Goal: Register for event/course

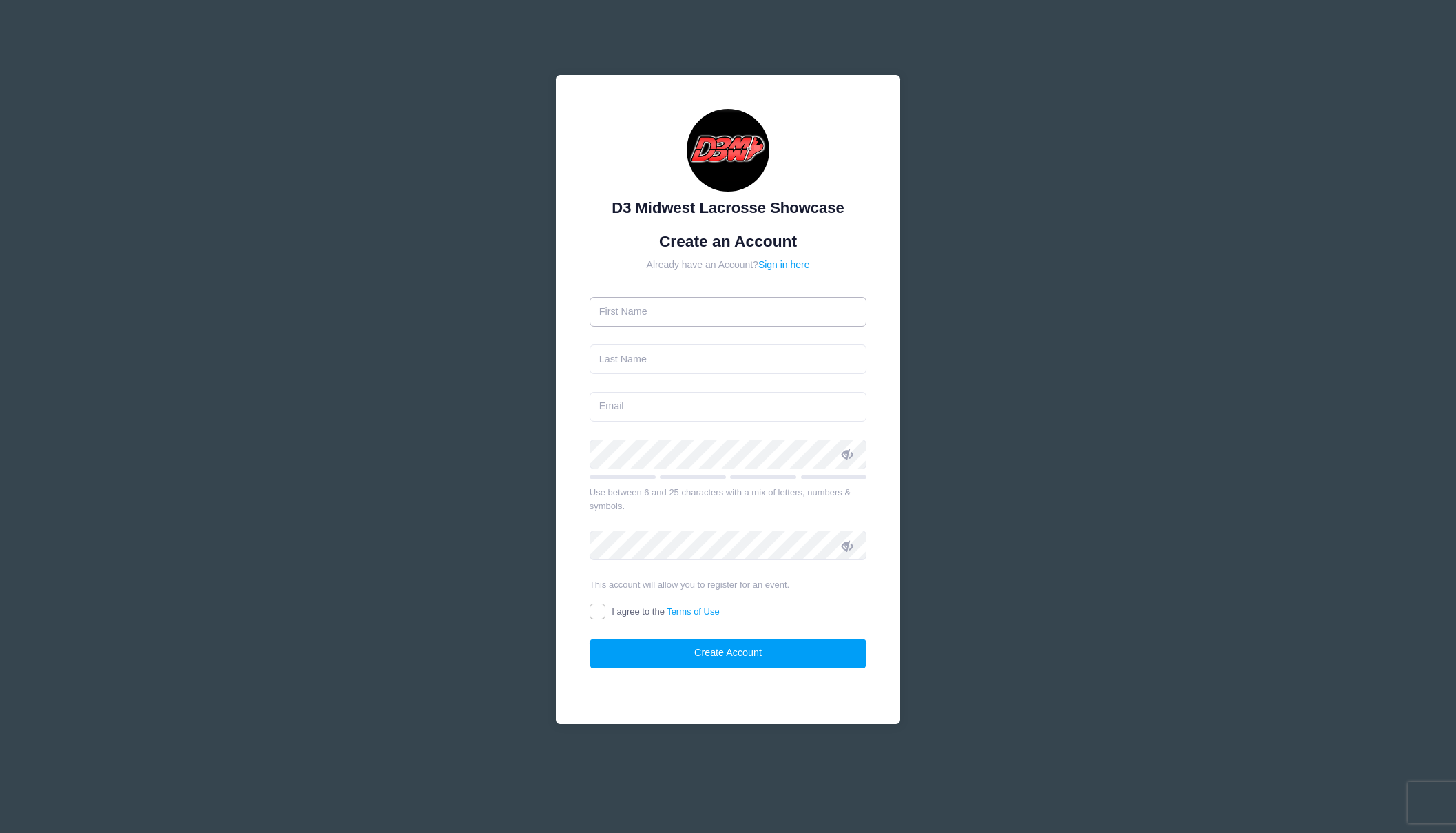
click at [713, 318] on input "text" at bounding box center [728, 312] width 278 height 30
type input "[PERSON_NAME]"
type input "[EMAIL_ADDRESS][DOMAIN_NAME]"
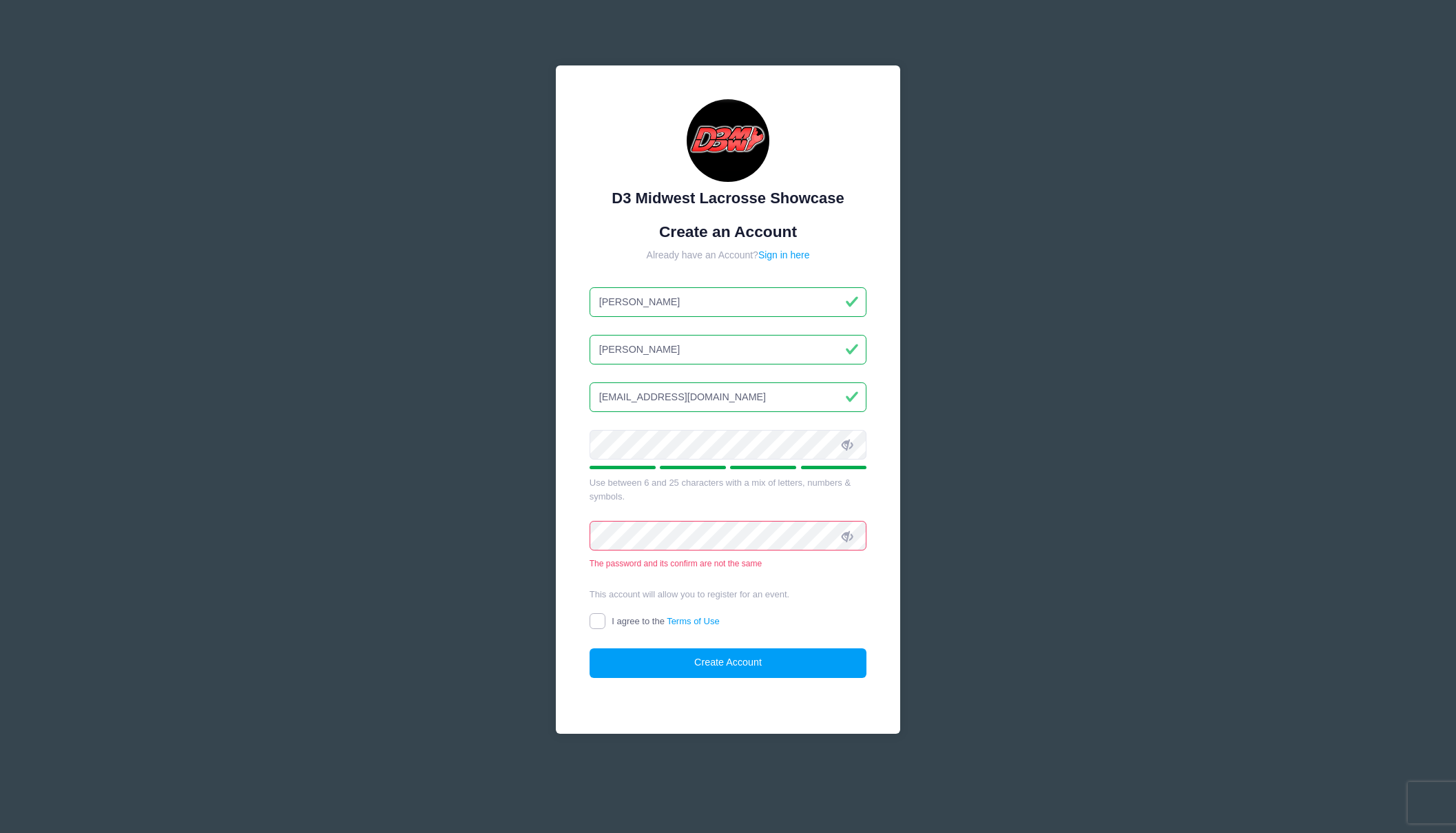
click at [603, 623] on input "I agree to the Terms of Use" at bounding box center [597, 621] width 16 height 16
checkbox input "true"
click at [845, 446] on icon at bounding box center [847, 445] width 11 height 11
click at [846, 536] on icon at bounding box center [847, 536] width 11 height 11
click at [837, 581] on form "Create an Account Already have an Account? Sign in here Logan Prock prockke@yah…" at bounding box center [728, 450] width 278 height 455
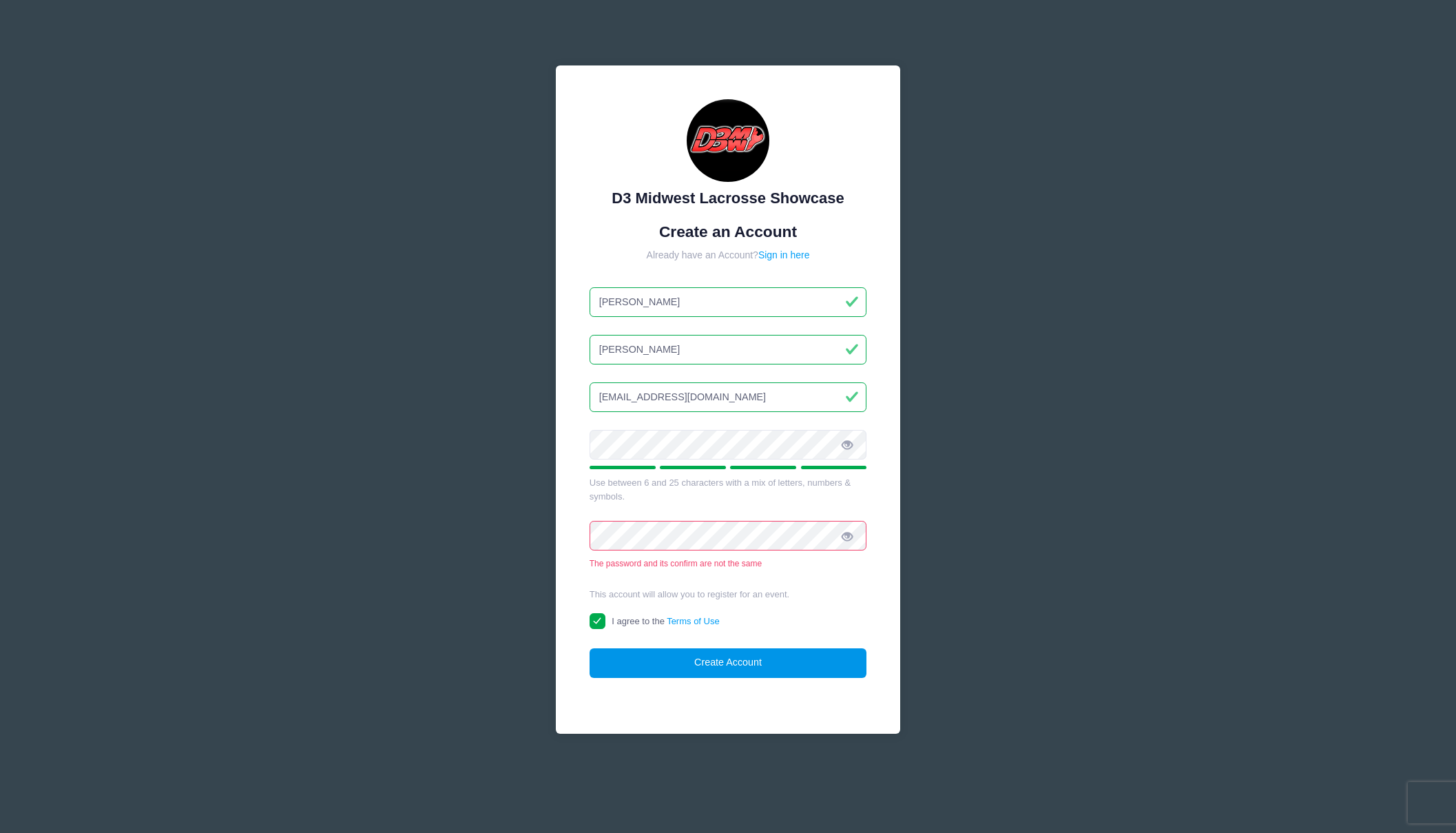
click at [743, 663] on button "Create Account" at bounding box center [728, 663] width 278 height 30
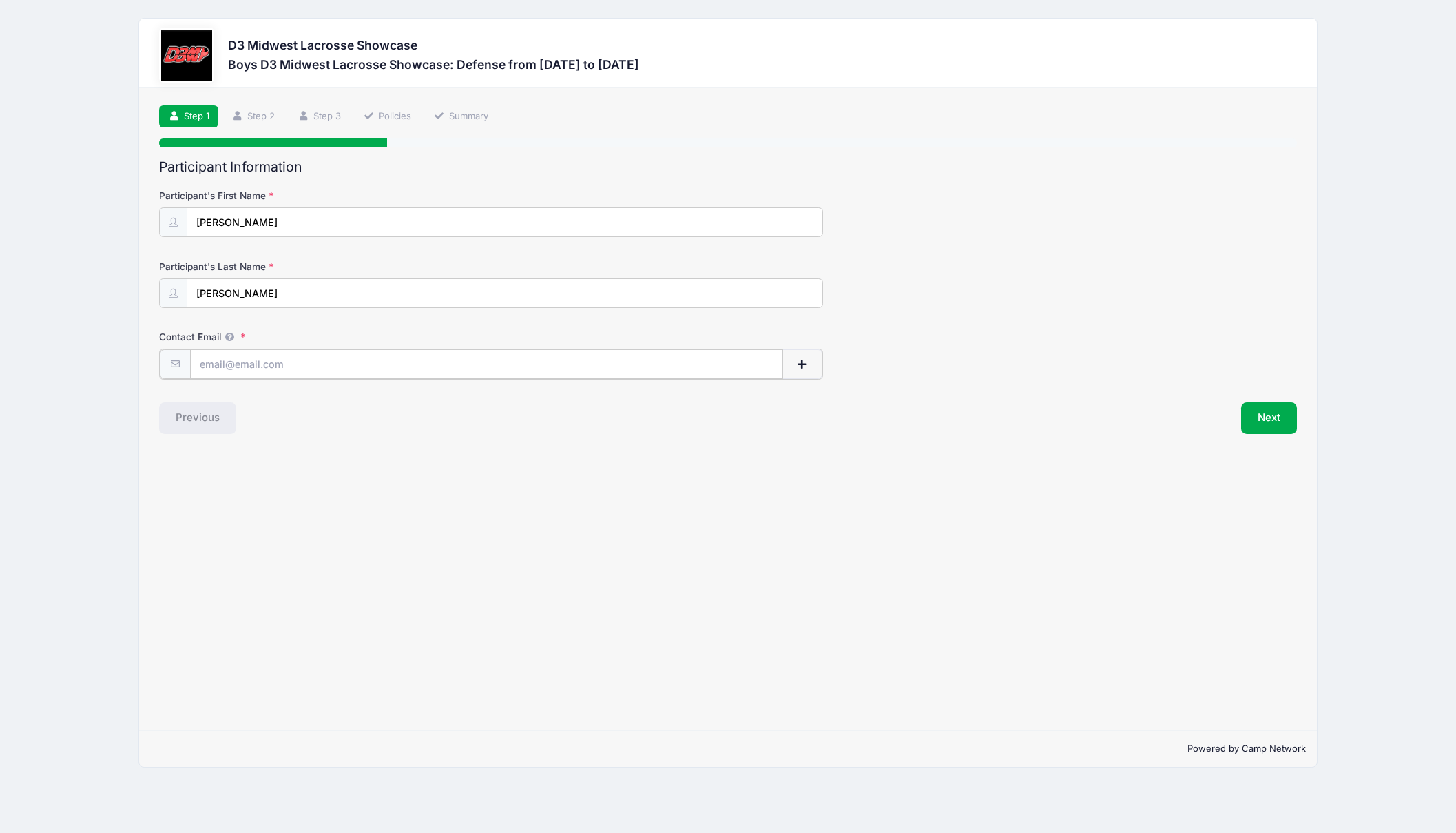
click at [256, 363] on input "Contact Email" at bounding box center [486, 364] width 593 height 30
type input "j"
type input "[EMAIL_ADDRESS][DOMAIN_NAME]"
click at [804, 371] on button "button" at bounding box center [802, 364] width 40 height 30
click at [1274, 484] on button "Next" at bounding box center [1269, 487] width 56 height 32
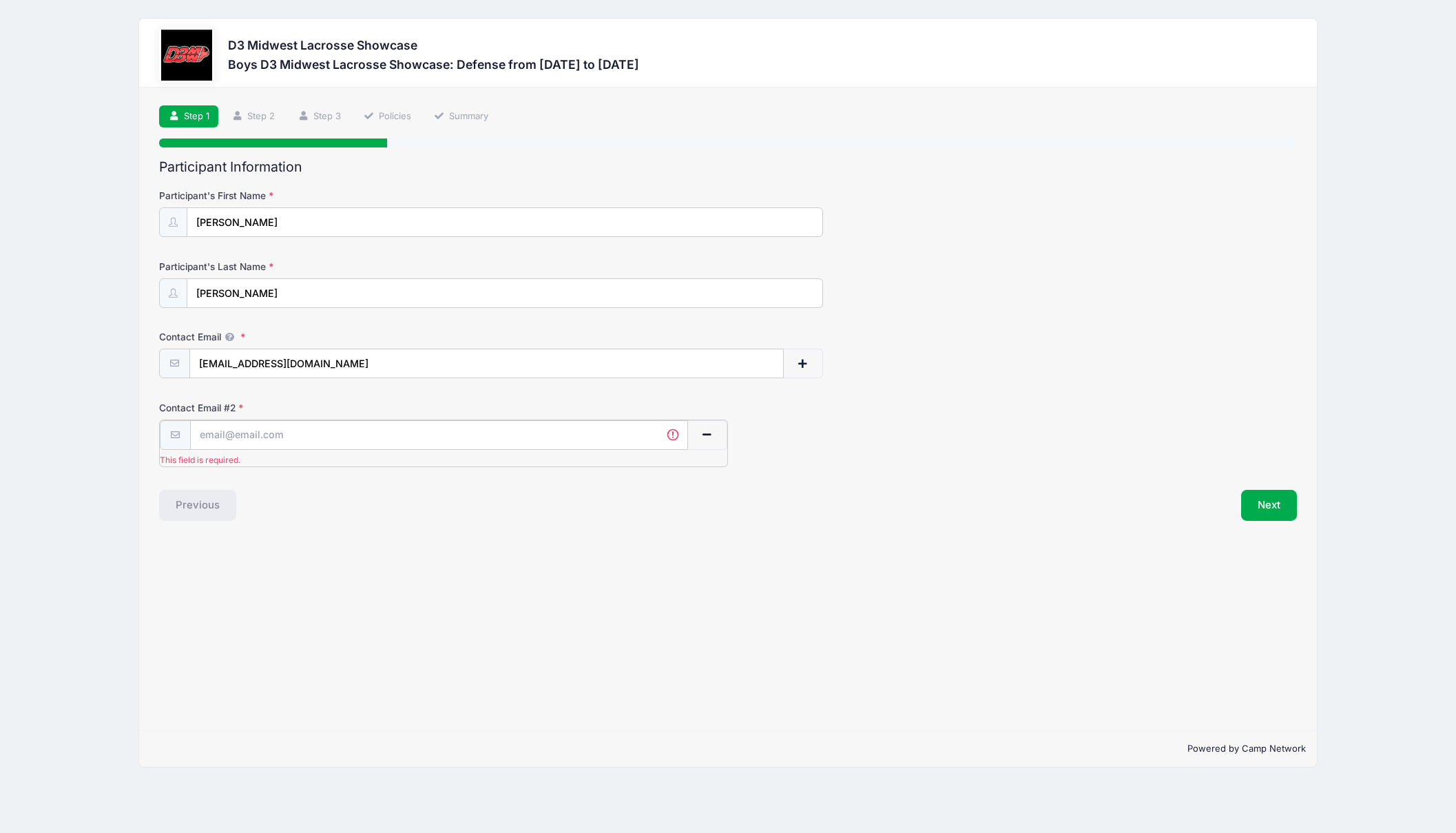
click at [705, 438] on span "button" at bounding box center [708, 435] width 13 height 10
click at [1272, 420] on button "Next" at bounding box center [1269, 416] width 56 height 32
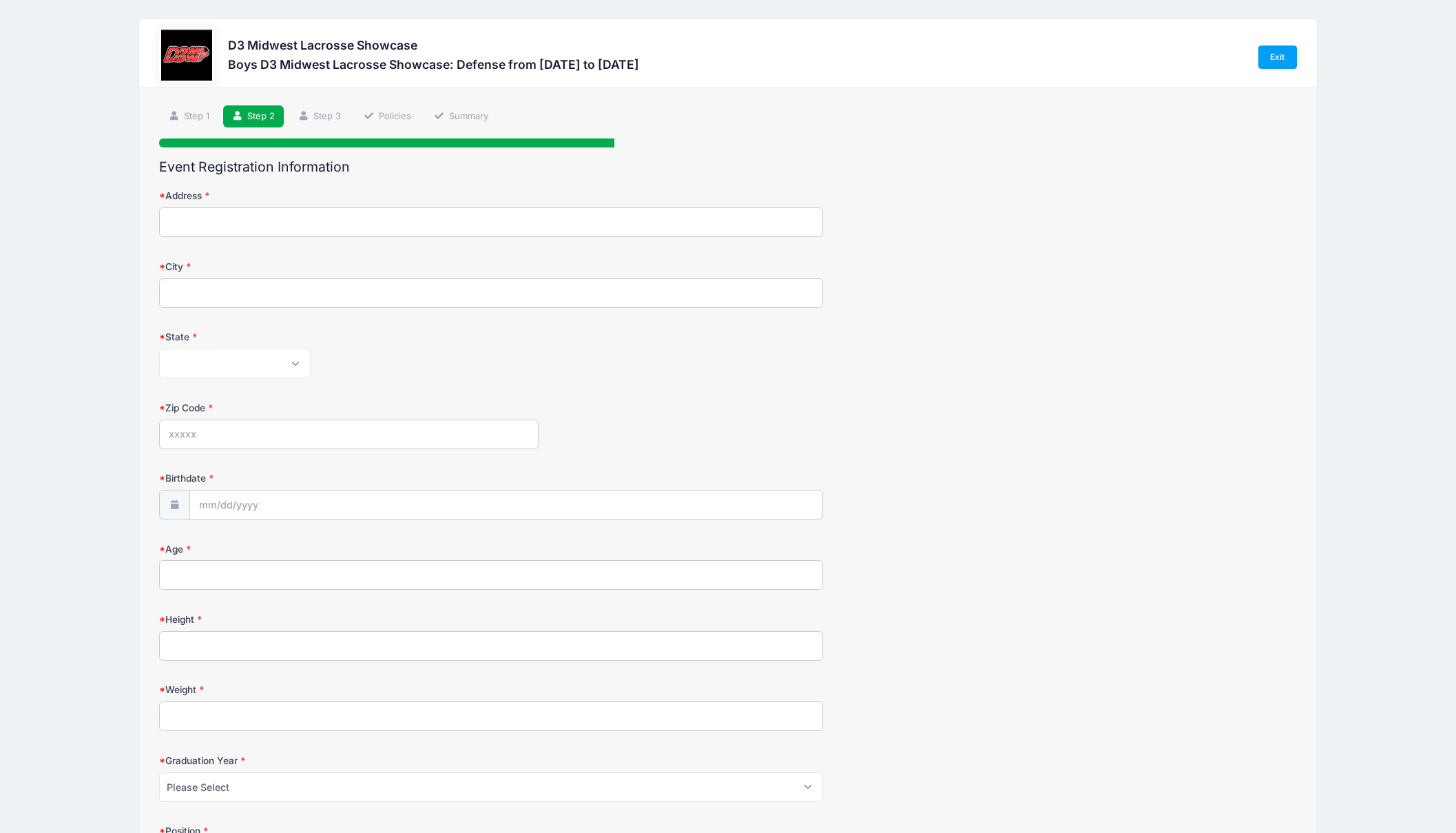
click at [482, 211] on input "Address" at bounding box center [491, 222] width 663 height 30
type input "[STREET_ADDRESS]"
type input "Sunbury"
select select "OH"
type input "43074"
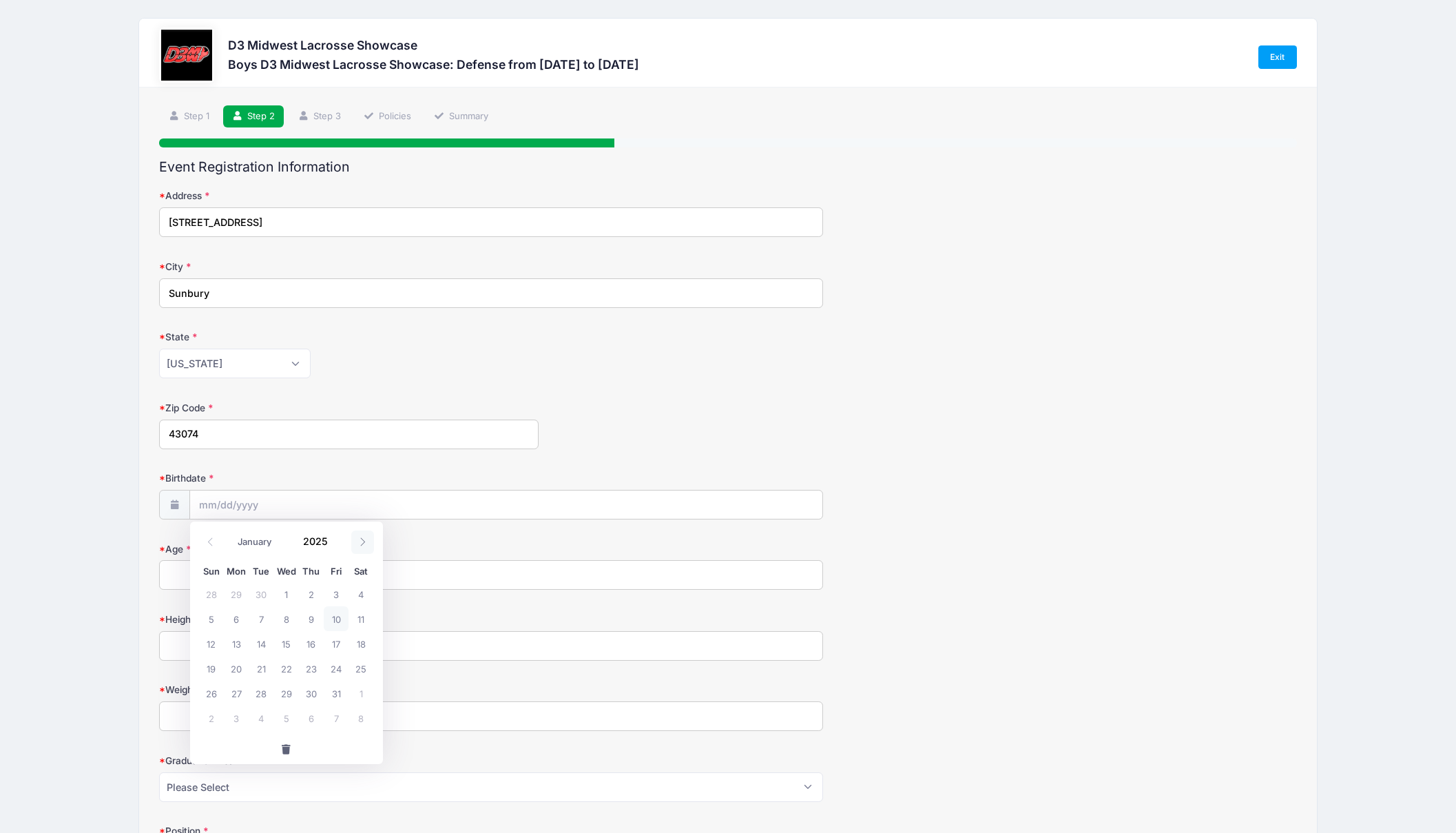
click at [361, 537] on icon at bounding box center [363, 542] width 9 height 9
click at [363, 542] on icon at bounding box center [363, 542] width 9 height 9
select select "11"
click at [329, 540] on input "2025" at bounding box center [319, 540] width 45 height 21
click at [336, 537] on span at bounding box center [337, 535] width 10 height 11
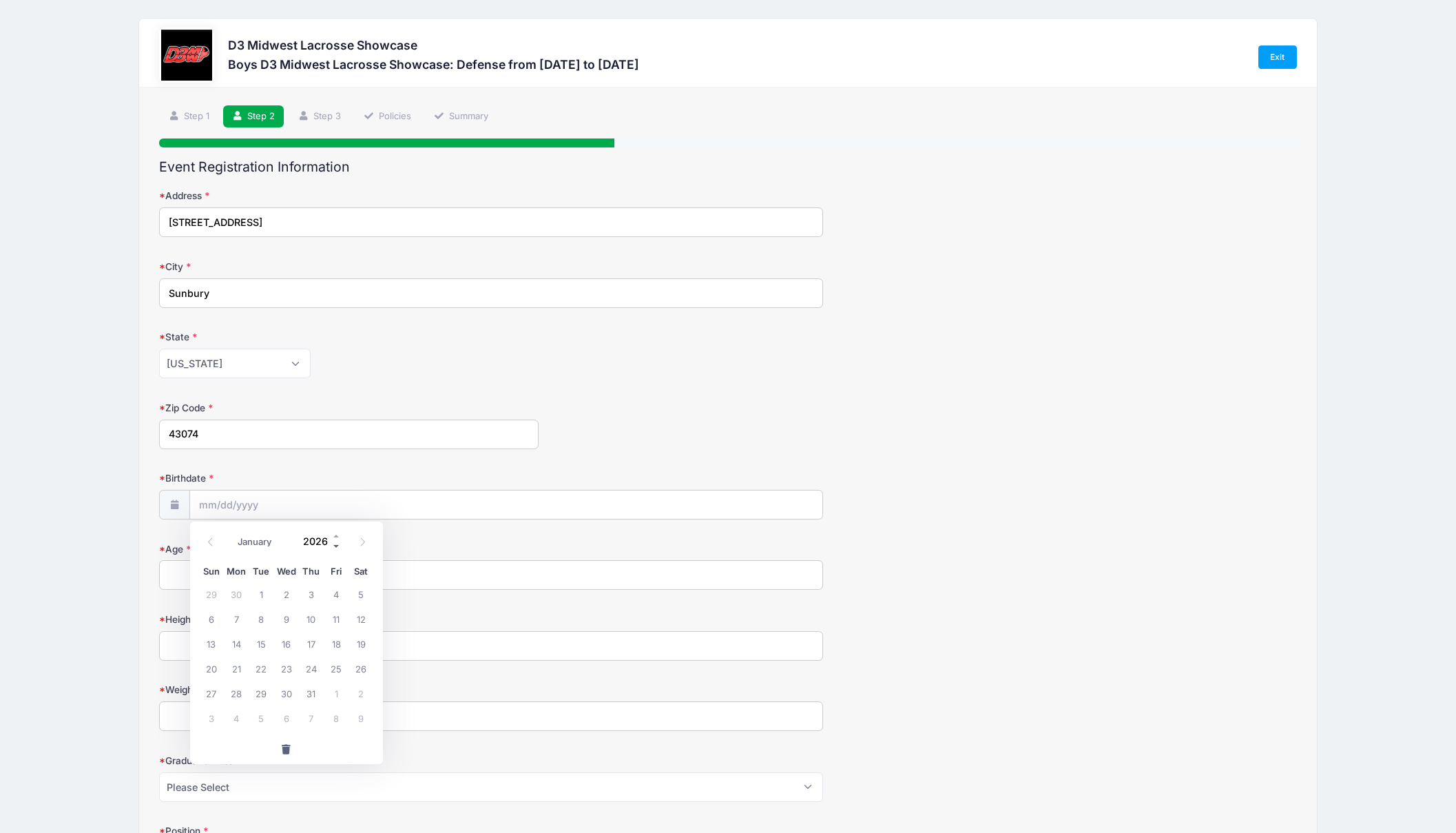
click at [333, 544] on span at bounding box center [337, 546] width 10 height 11
click at [332, 548] on span at bounding box center [337, 546] width 10 height 11
click at [334, 547] on span at bounding box center [337, 546] width 10 height 11
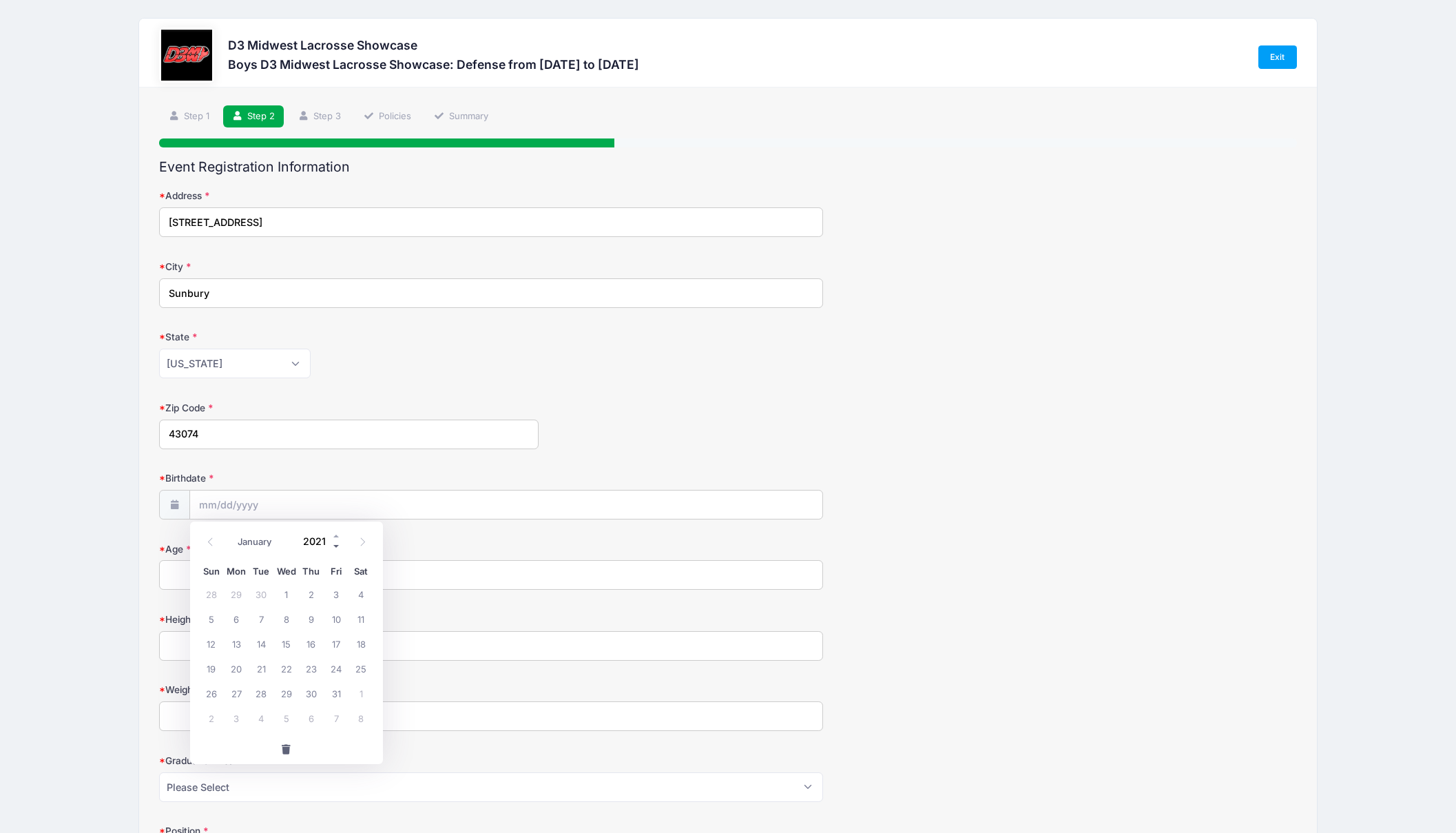
click at [334, 546] on span at bounding box center [337, 546] width 10 height 11
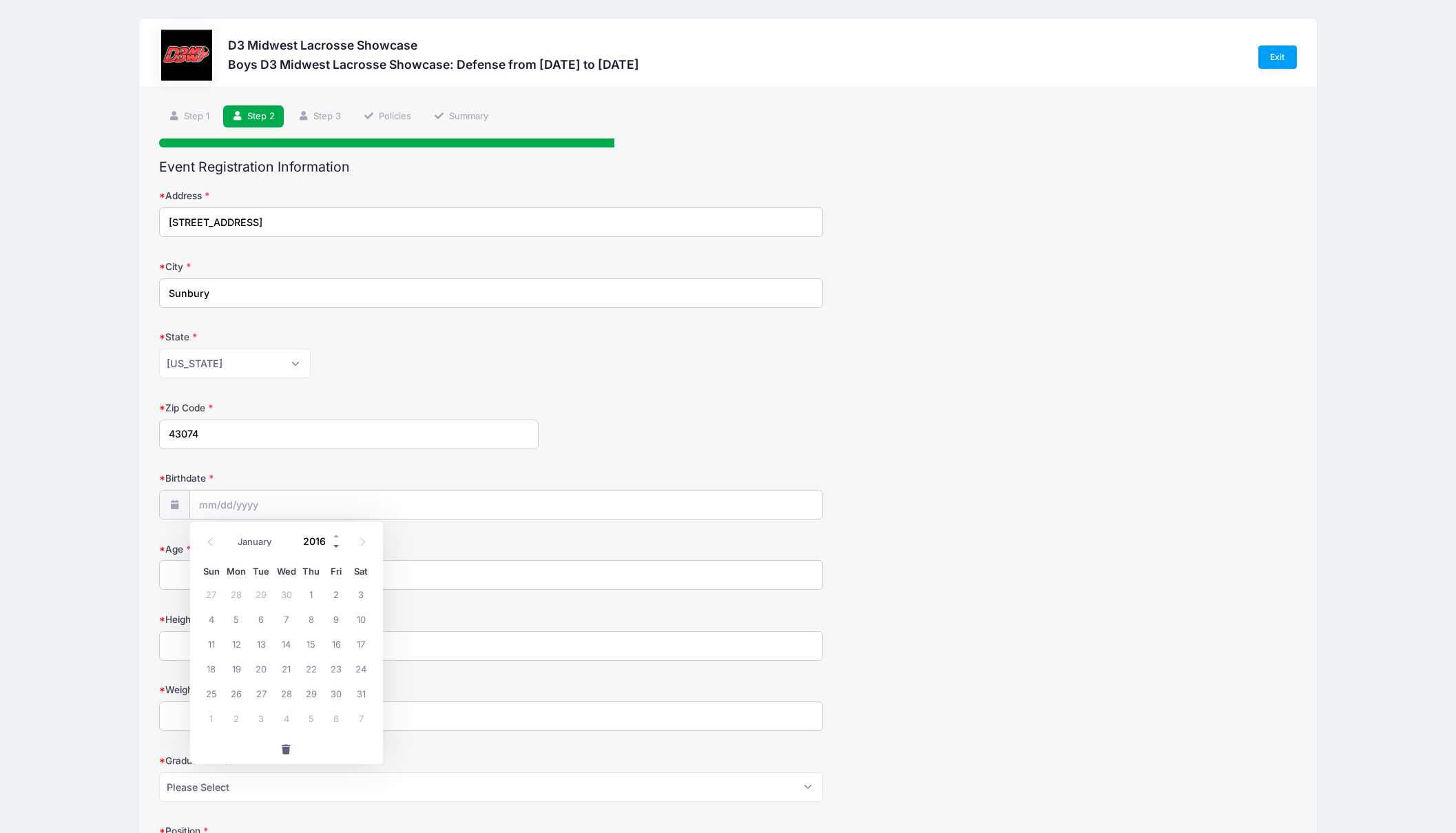
click at [334, 546] on span at bounding box center [337, 546] width 10 height 11
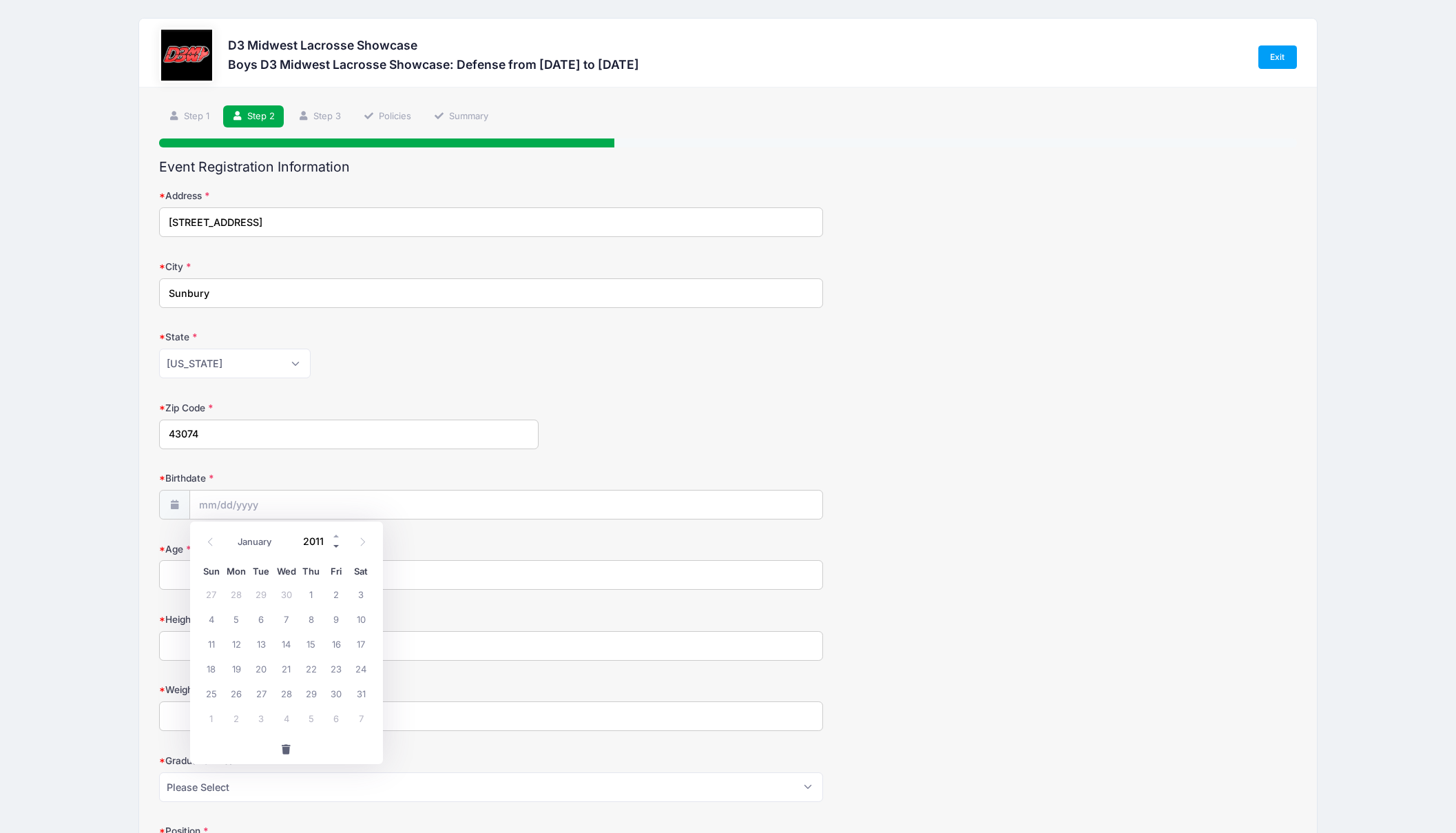
click at [334, 546] on span at bounding box center [337, 546] width 10 height 11
type input "2008"
click at [239, 669] on span "22" at bounding box center [236, 668] width 25 height 25
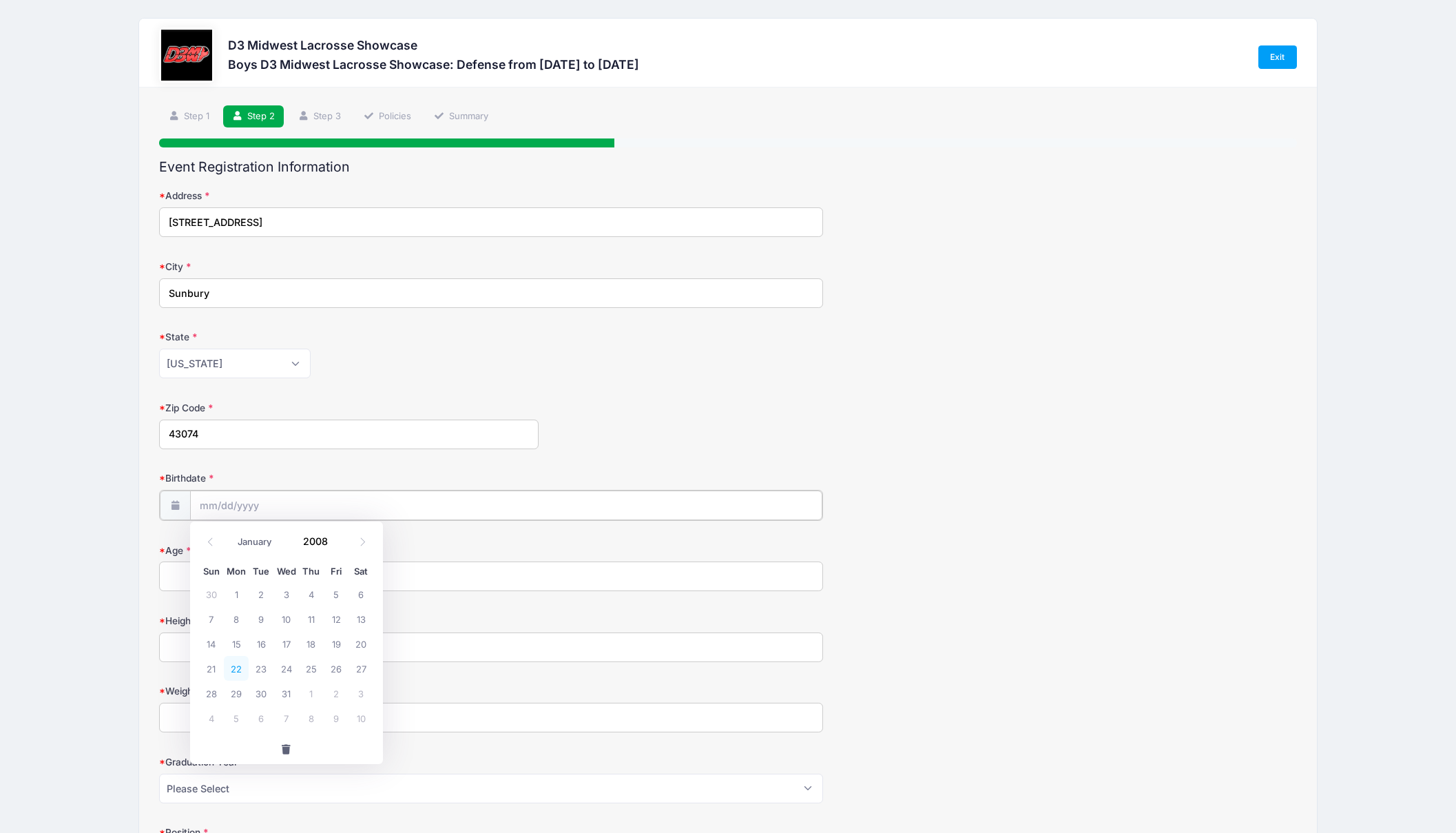
type input "[DATE]"
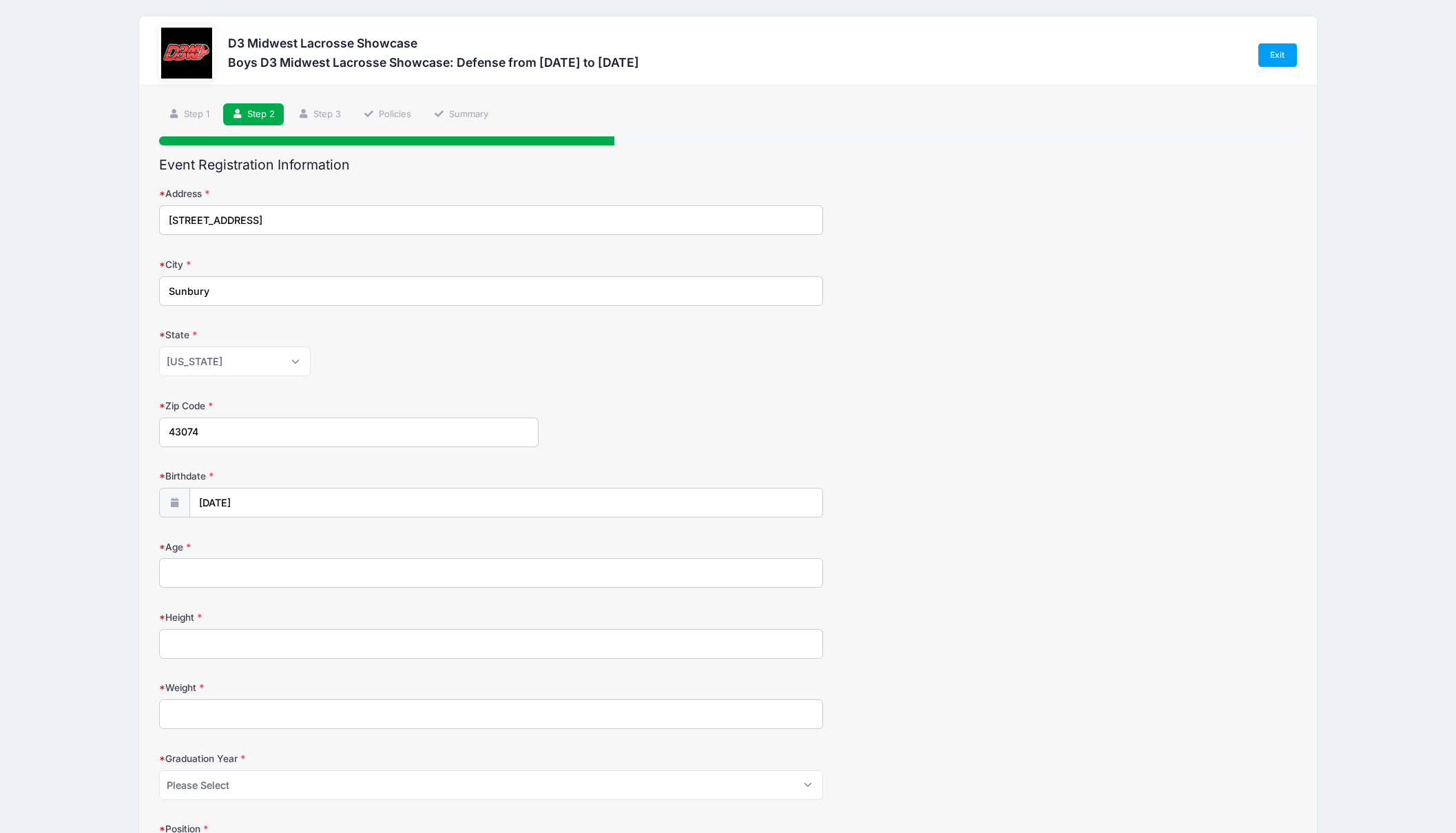
scroll to position [8, 0]
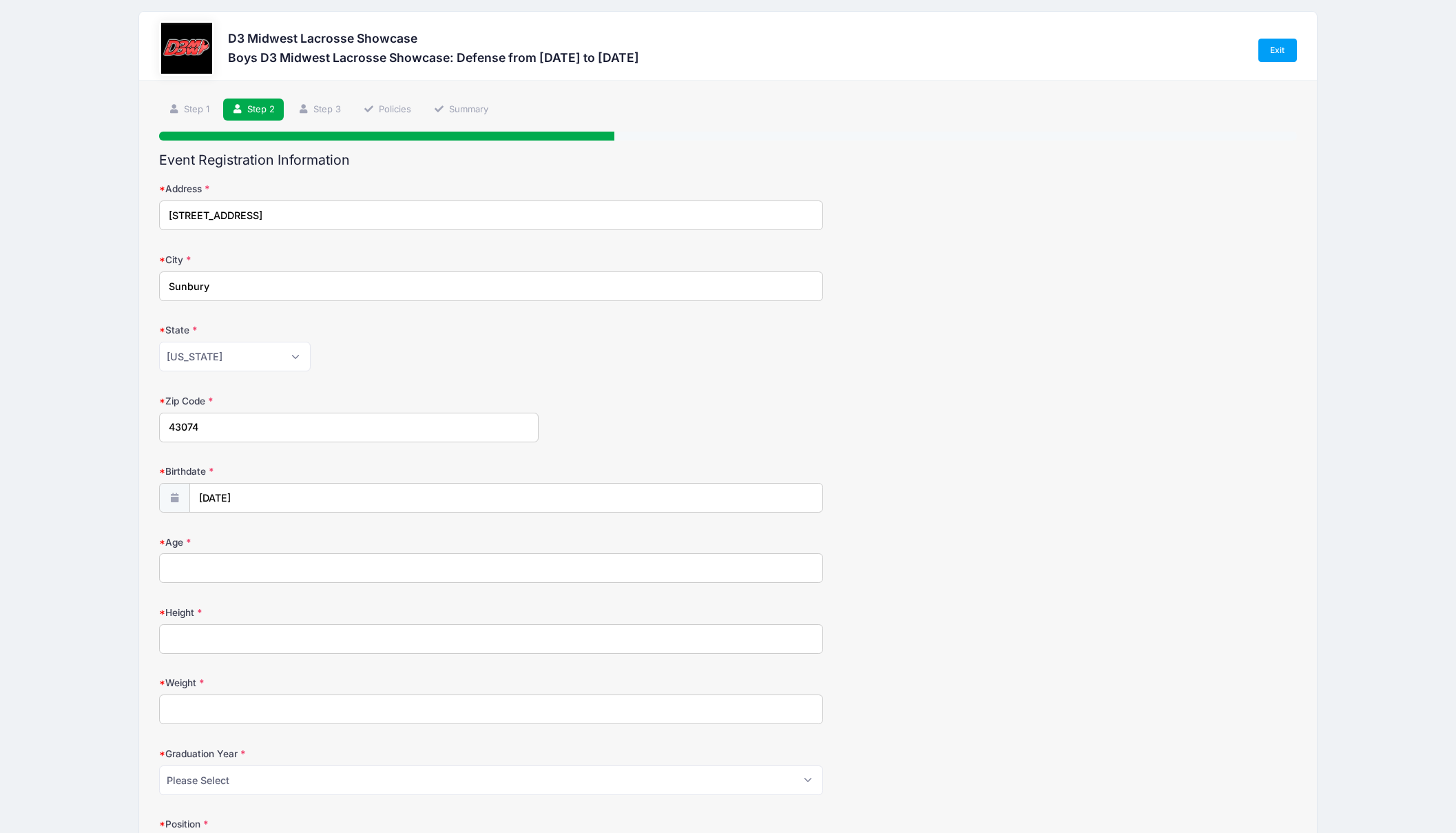
click at [267, 576] on input "Age" at bounding box center [491, 568] width 663 height 30
type input "17"
click at [214, 641] on input "6'3" at bounding box center [491, 639] width 663 height 30
type input "6'3""
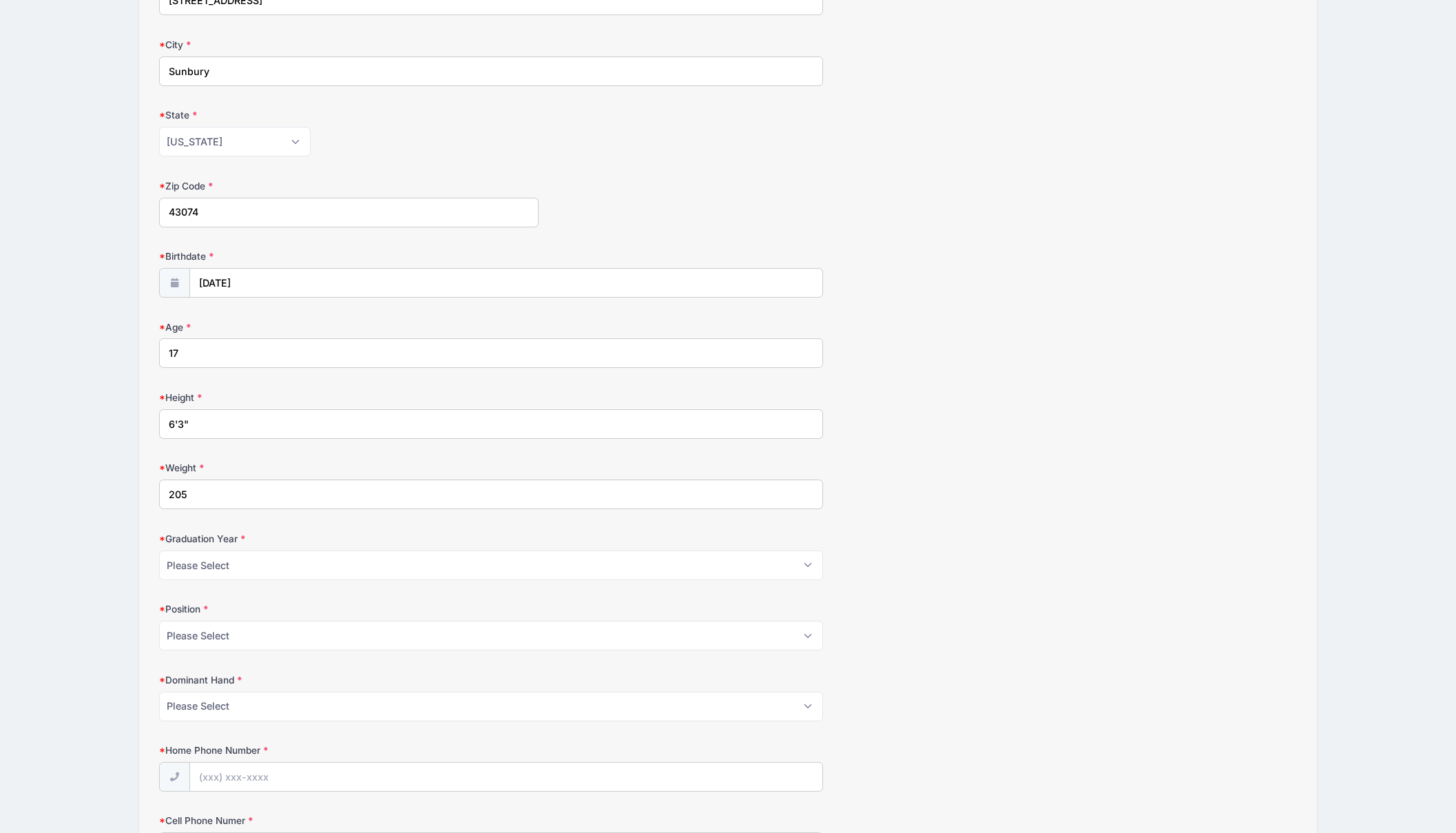
scroll to position [229, 0]
type input "205"
click at [259, 557] on select "Please Select 2024 2025 2026 2027 2028" at bounding box center [491, 558] width 663 height 30
select select "2027"
click at [159, 543] on select "Please Select 2024 2025 2026 2027 2028" at bounding box center [491, 558] width 663 height 30
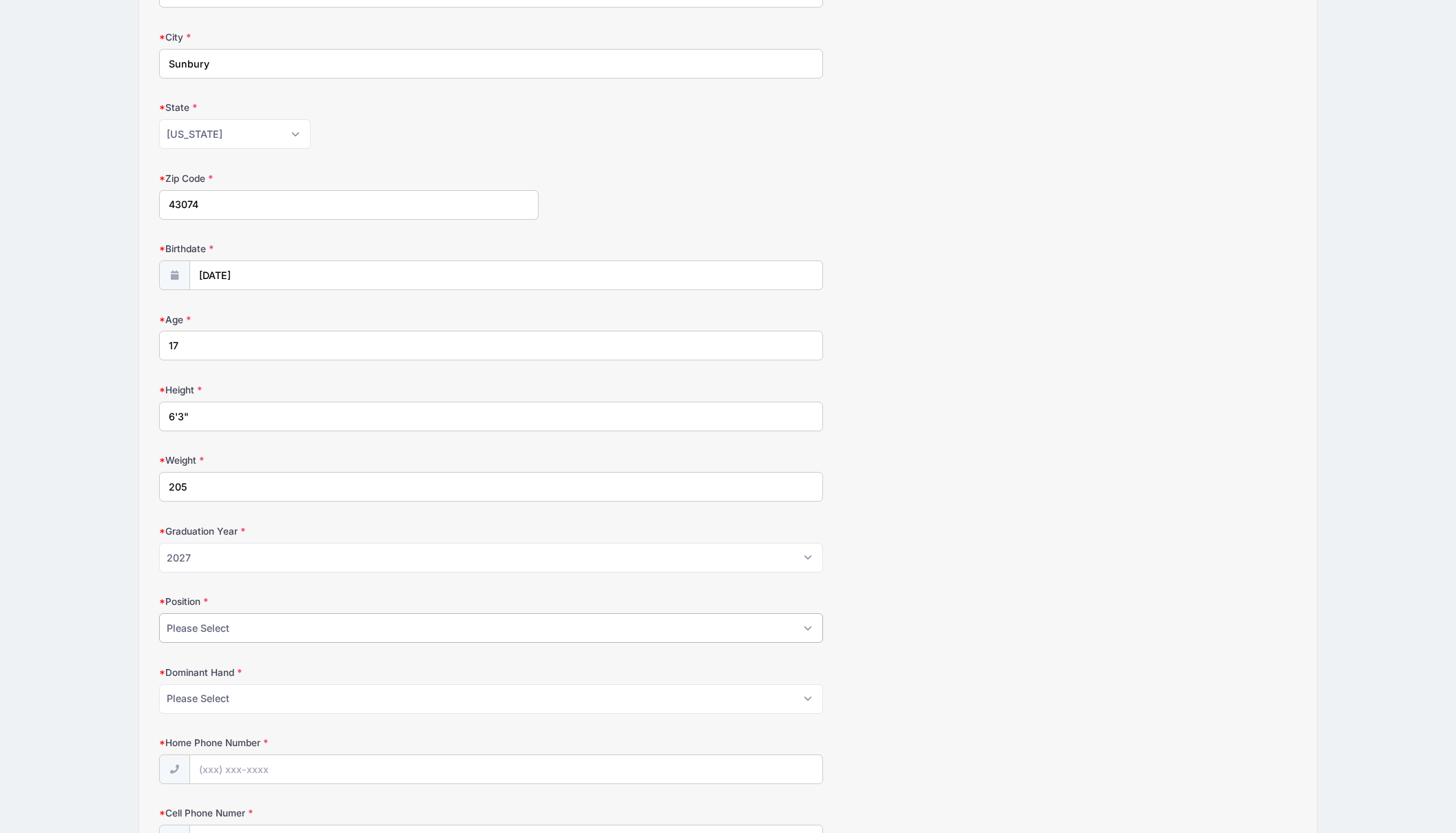
click at [249, 631] on select "Please Select Attack Midfield Defense GoalieAttack Midfield Defense Goalie LSM …" at bounding box center [491, 628] width 663 height 30
select select "Defense"
click at [159, 613] on select "Please Select Attack Midfield Defense GoalieAttack Midfield Defense Goalie LSM …" at bounding box center [491, 628] width 663 height 30
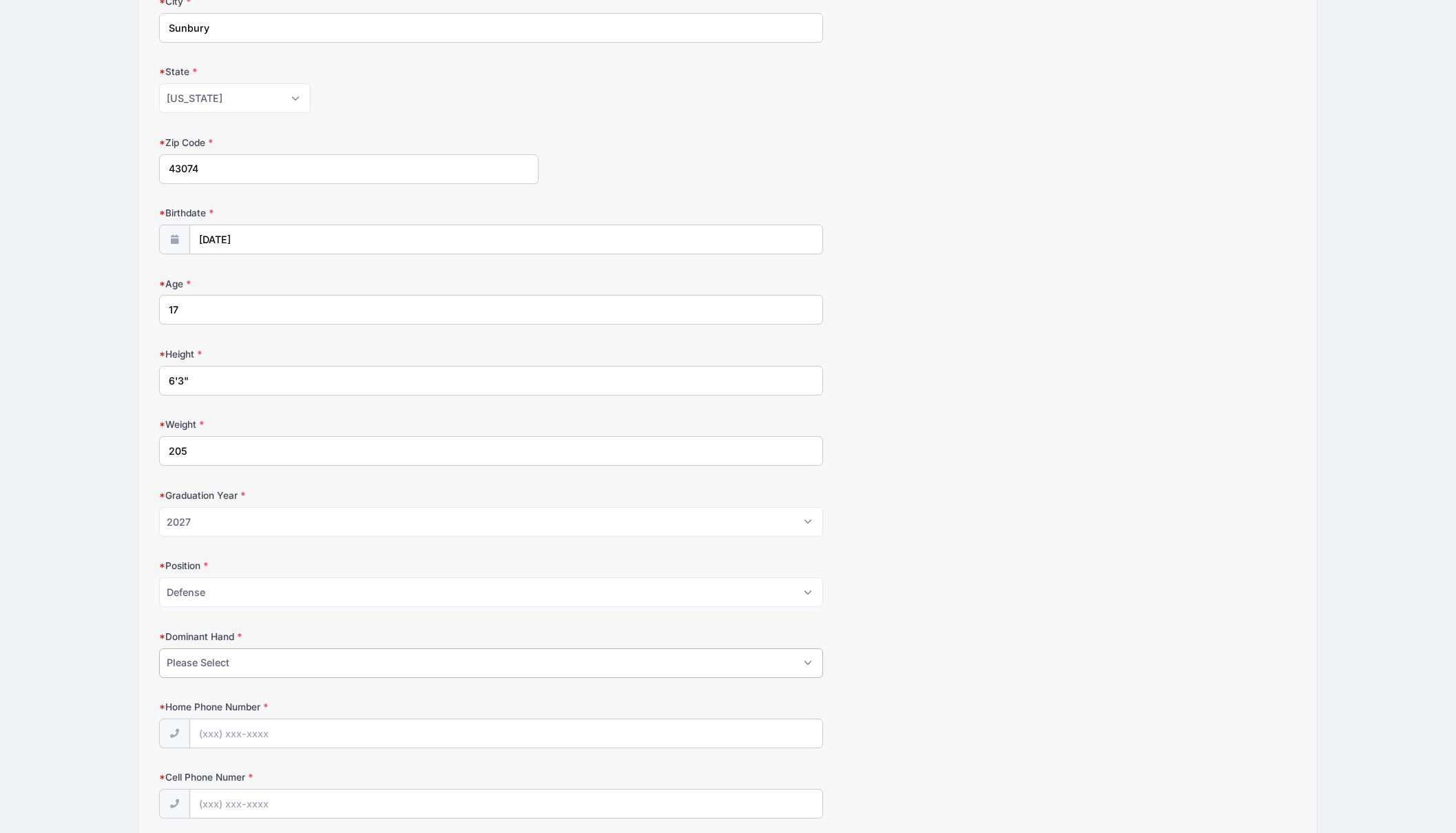
click at [816, 662] on select "Please Select Right Left" at bounding box center [491, 663] width 663 height 30
select select "Right"
click at [159, 648] on select "Please Select Right Left" at bounding box center [491, 663] width 663 height 30
click at [635, 742] on input "Home Phone Number" at bounding box center [506, 734] width 632 height 30
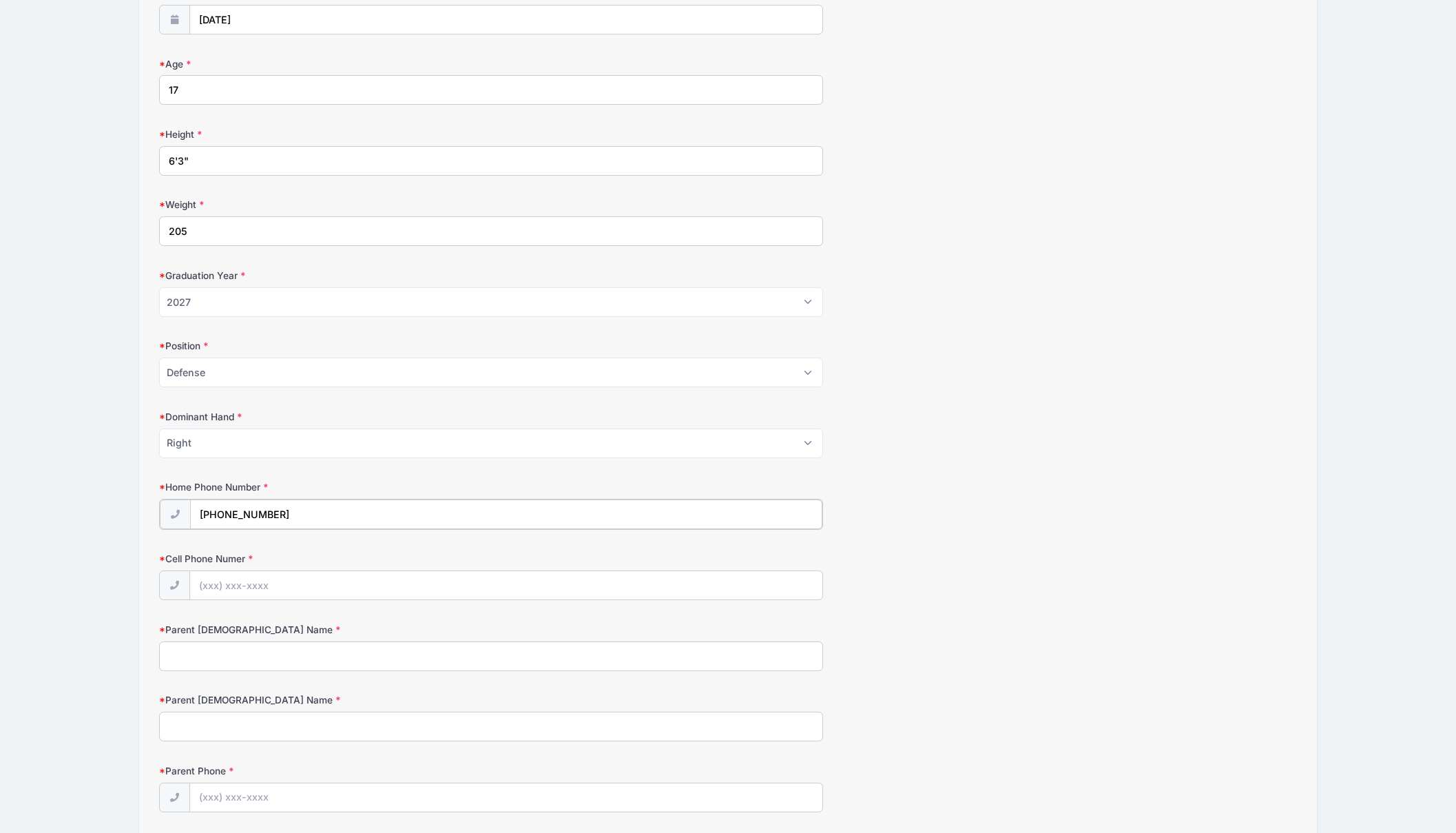
scroll to position [492, 0]
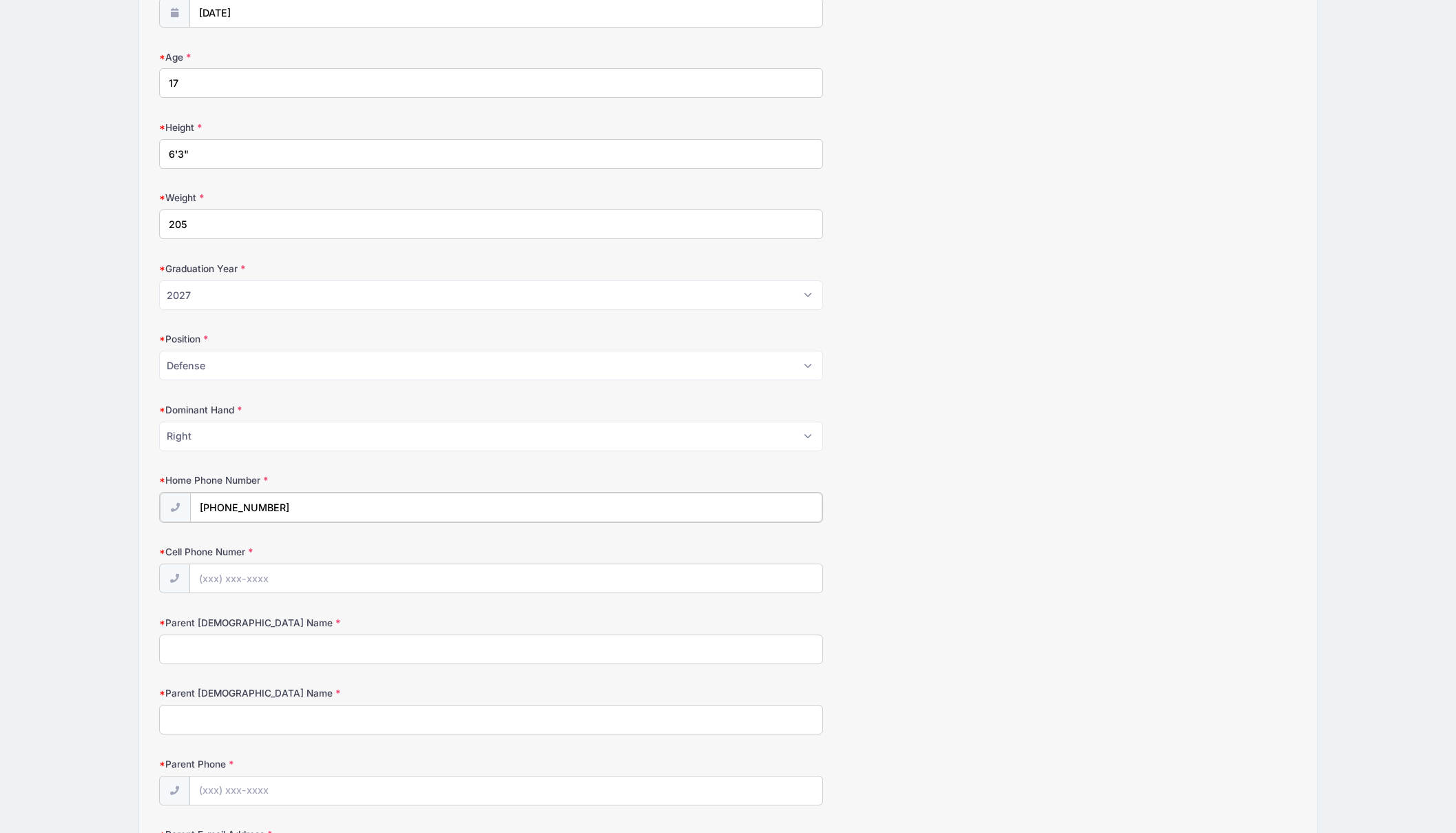
type input "[PHONE_NUMBER]"
click at [245, 576] on input "Cell Phone Numer" at bounding box center [506, 578] width 632 height 30
type input "(8"
type input "[PHONE_NUMBER]"
type input "[PERSON_NAME]"
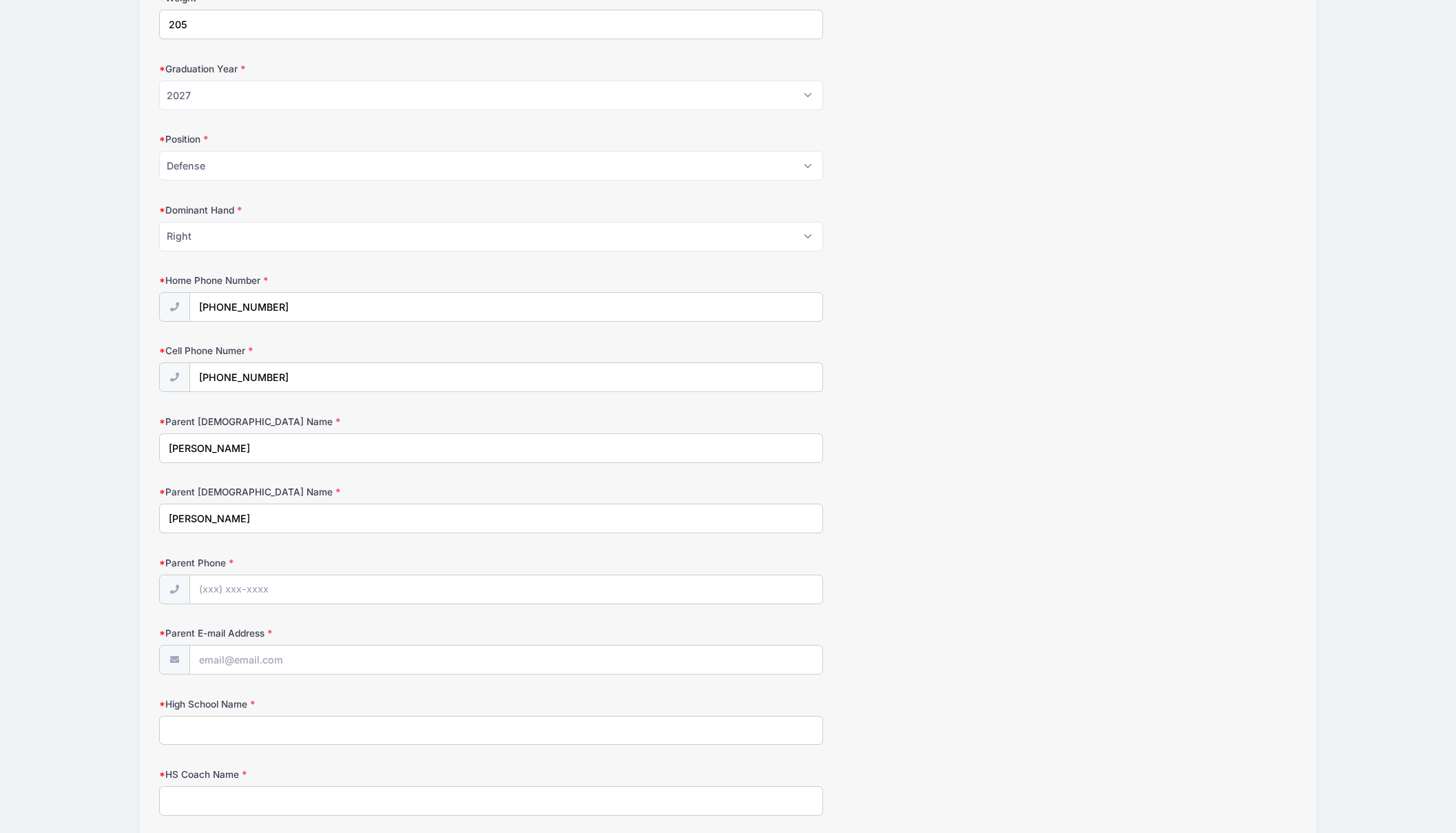
scroll to position [713, 0]
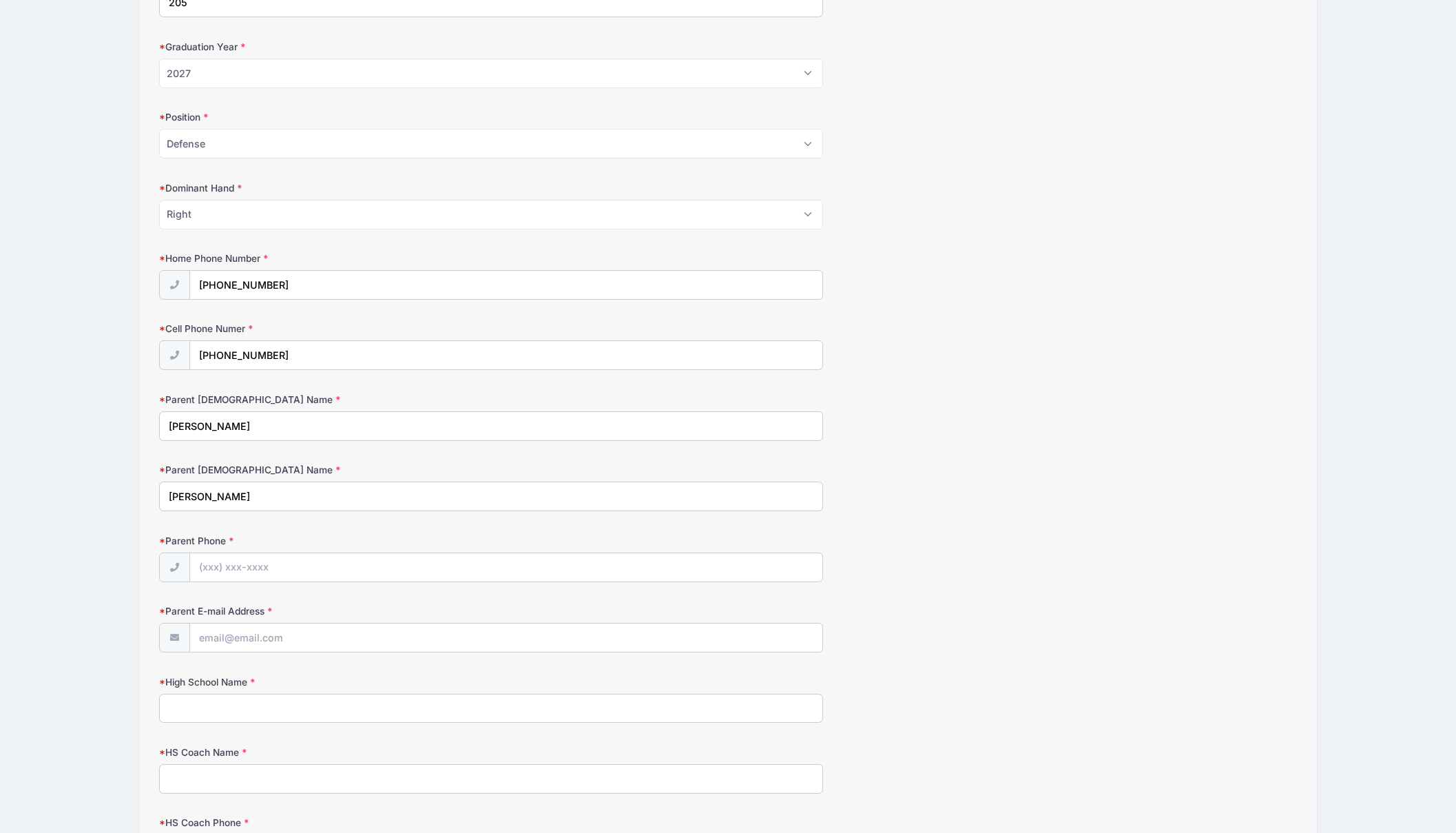
type input "[PERSON_NAME]"
click at [232, 563] on input "Parent Phone" at bounding box center [506, 568] width 632 height 30
type input "[PHONE_NUMBER]"
type input "[EMAIL_ADDRESS][DOMAIN_NAME]"
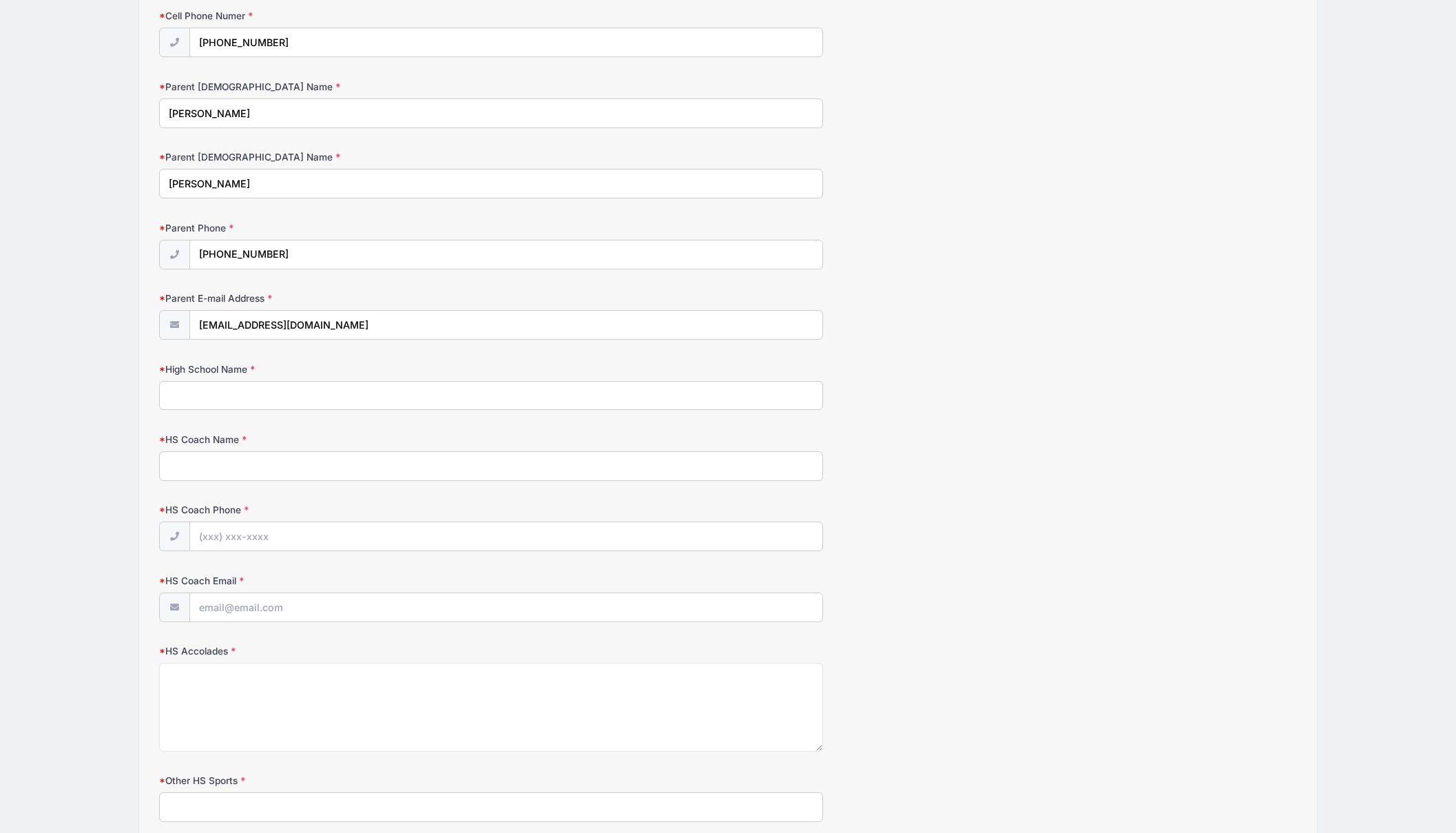
scroll to position [1029, 0]
type input "Saint [PERSON_NAME] ([GEOGRAPHIC_DATA])"
type input "[PERSON_NAME]"
type input "[PHONE_NUMBER]"
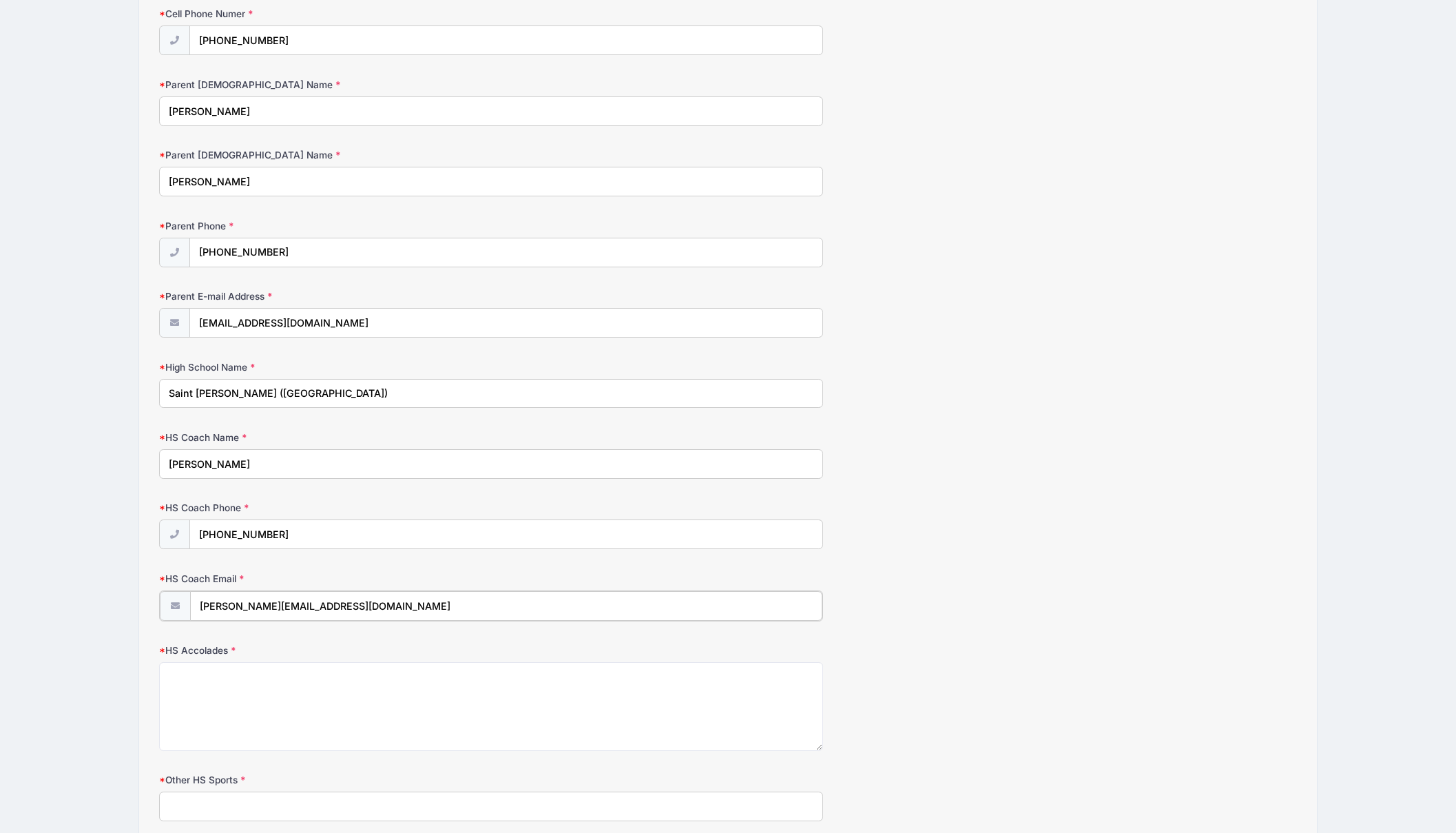
type input "[PERSON_NAME][EMAIL_ADDRESS][DOMAIN_NAME]"
click at [977, 598] on div "HS Coach Email [PERSON_NAME][EMAIL_ADDRESS][DOMAIN_NAME]" at bounding box center [727, 596] width 1137 height 48
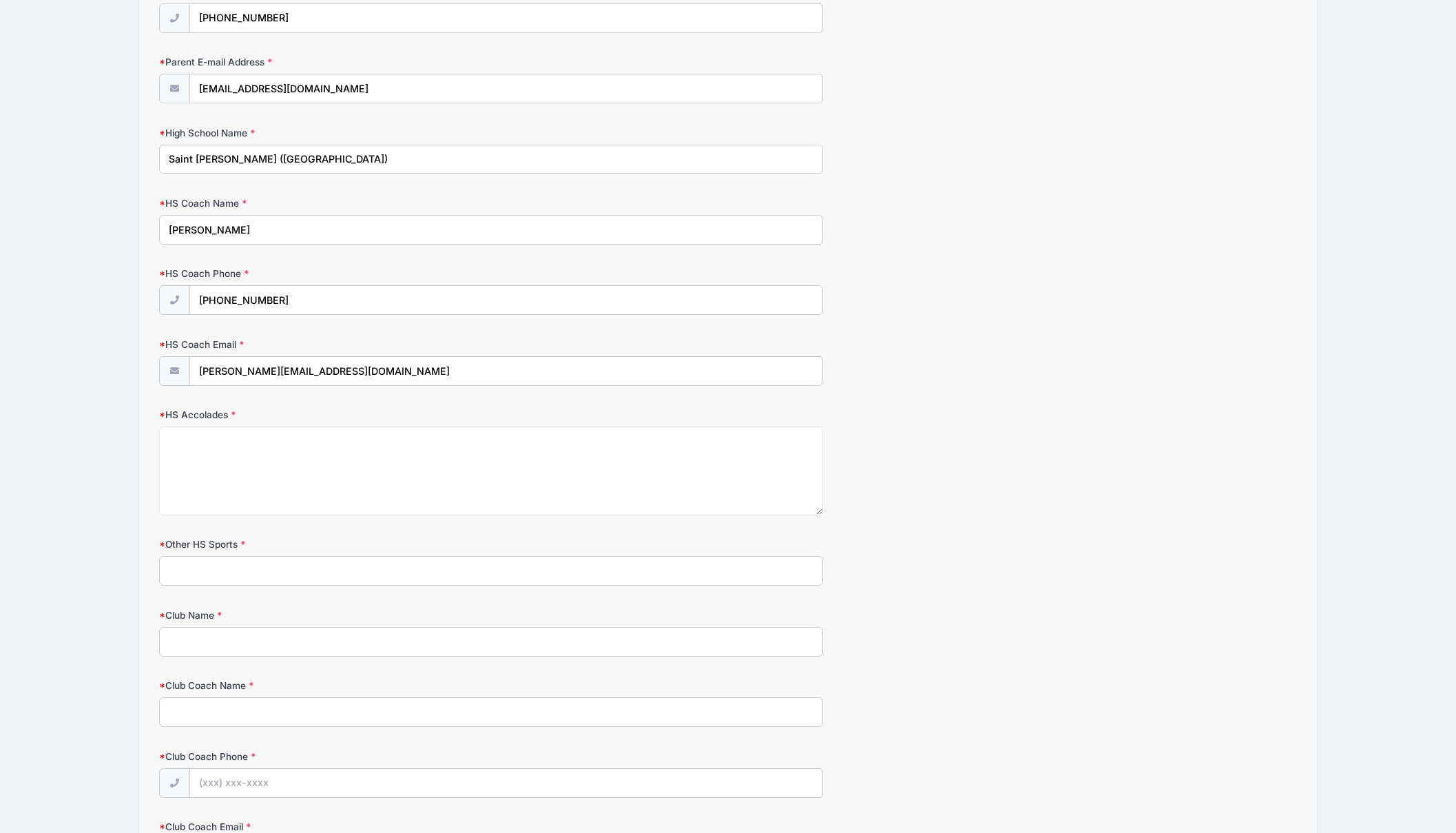
scroll to position [1276, 0]
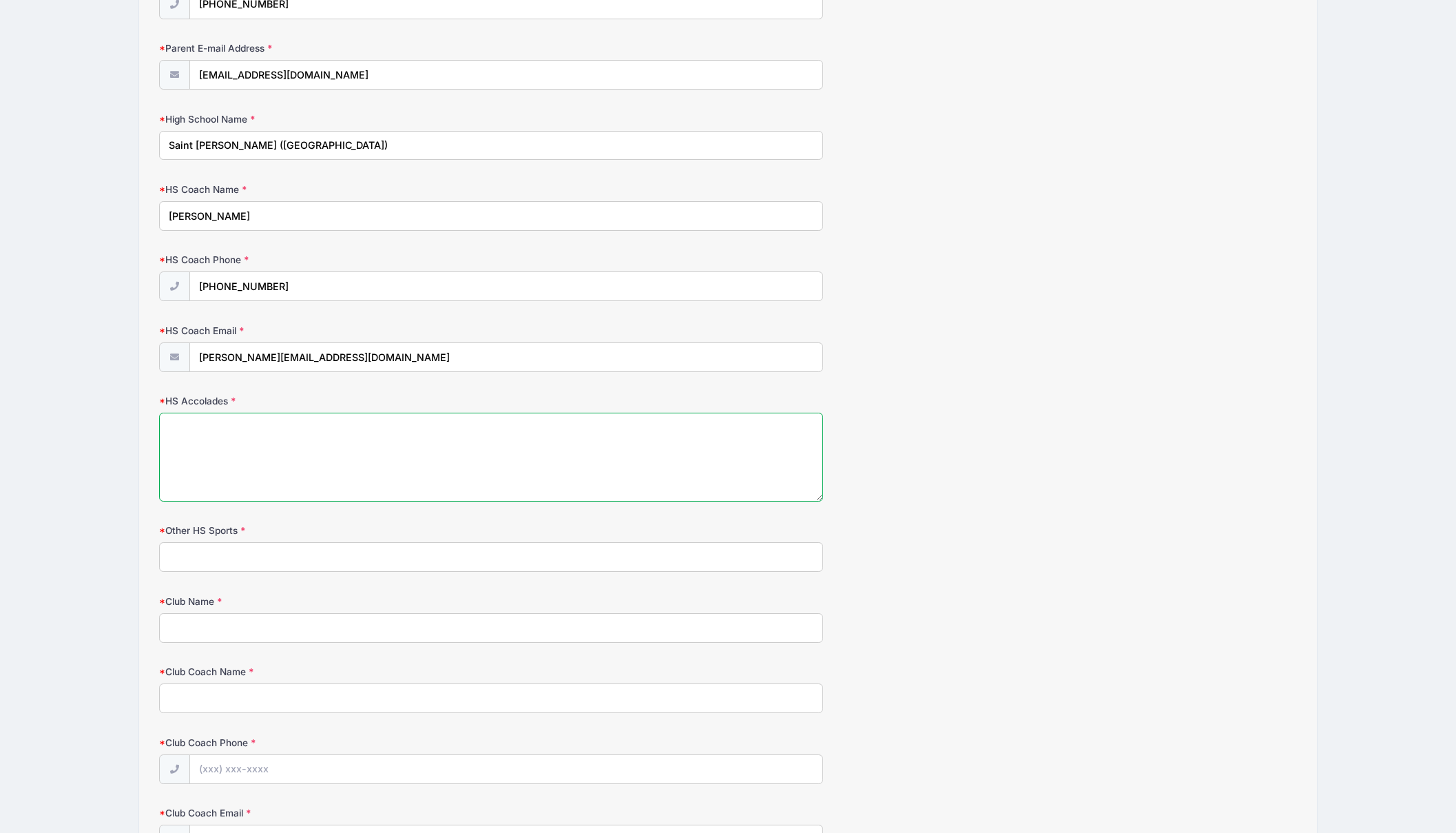
click at [243, 432] on textarea "HS Accolades" at bounding box center [491, 458] width 663 height 89
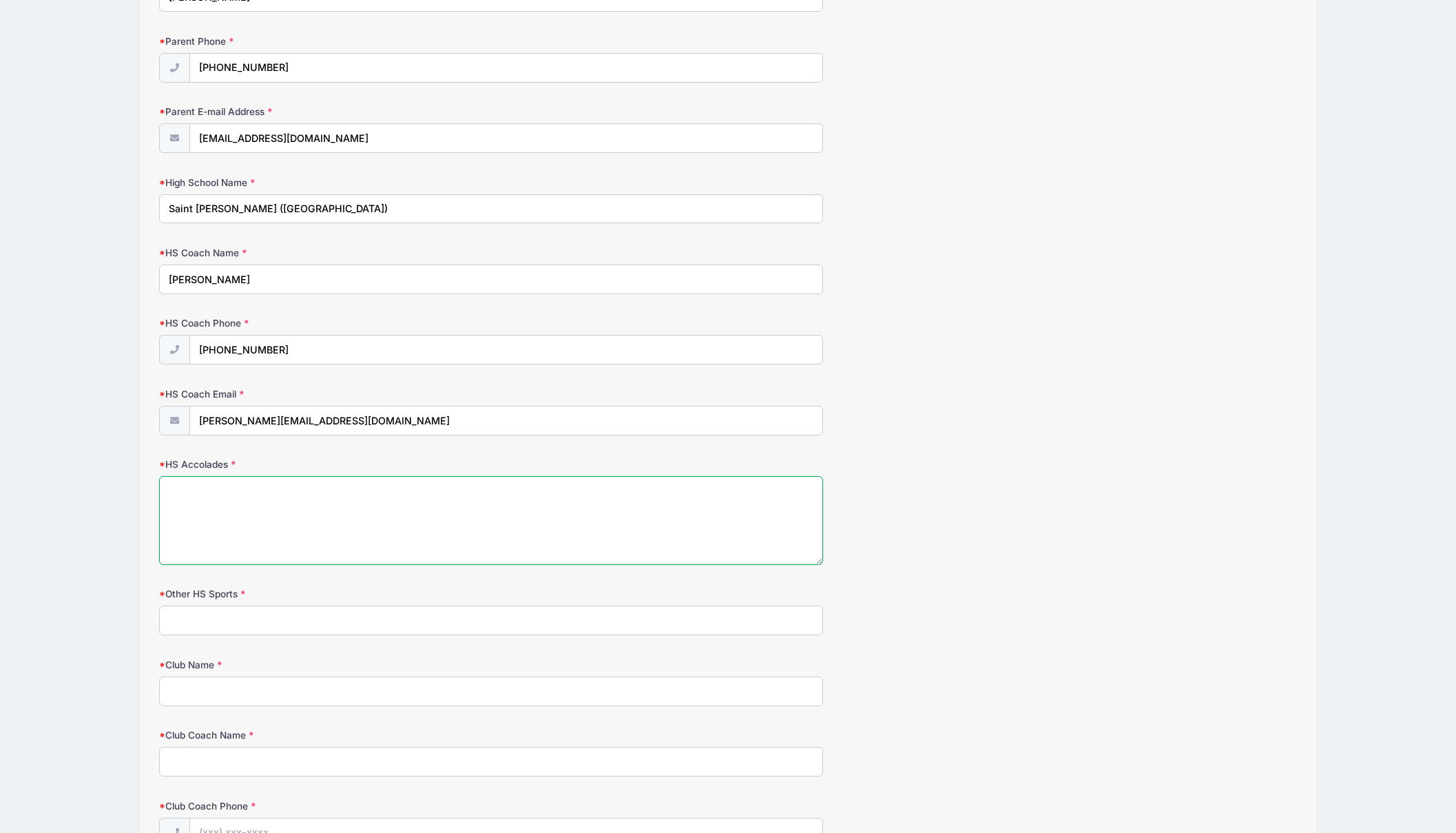
scroll to position [1208, 0]
